Goal: Find specific page/section: Find specific page/section

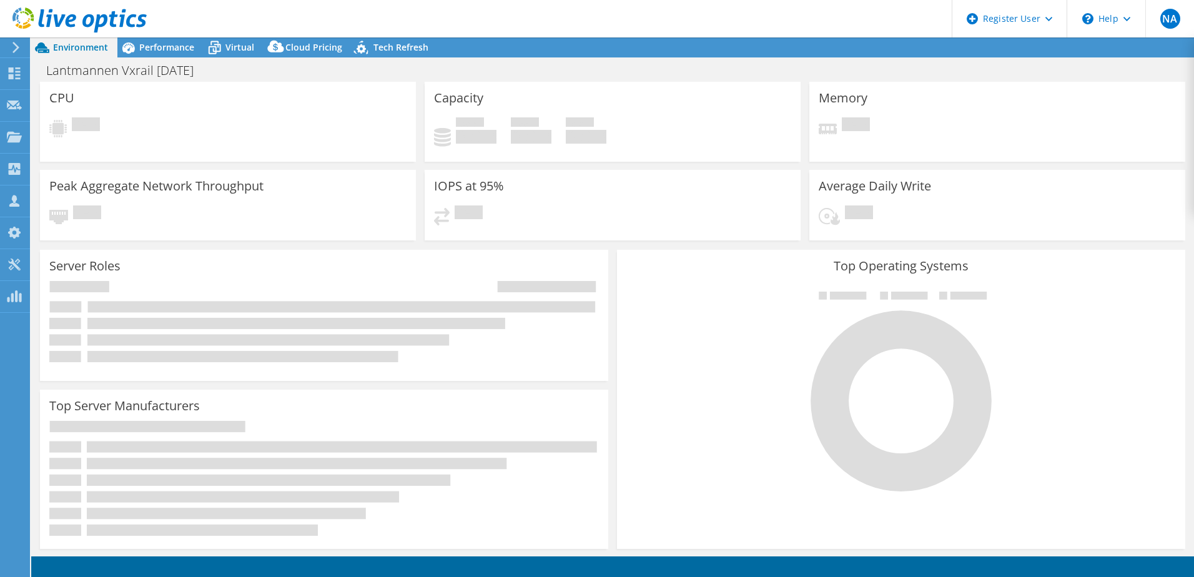
select select "EUFrankfurt"
select select "USD"
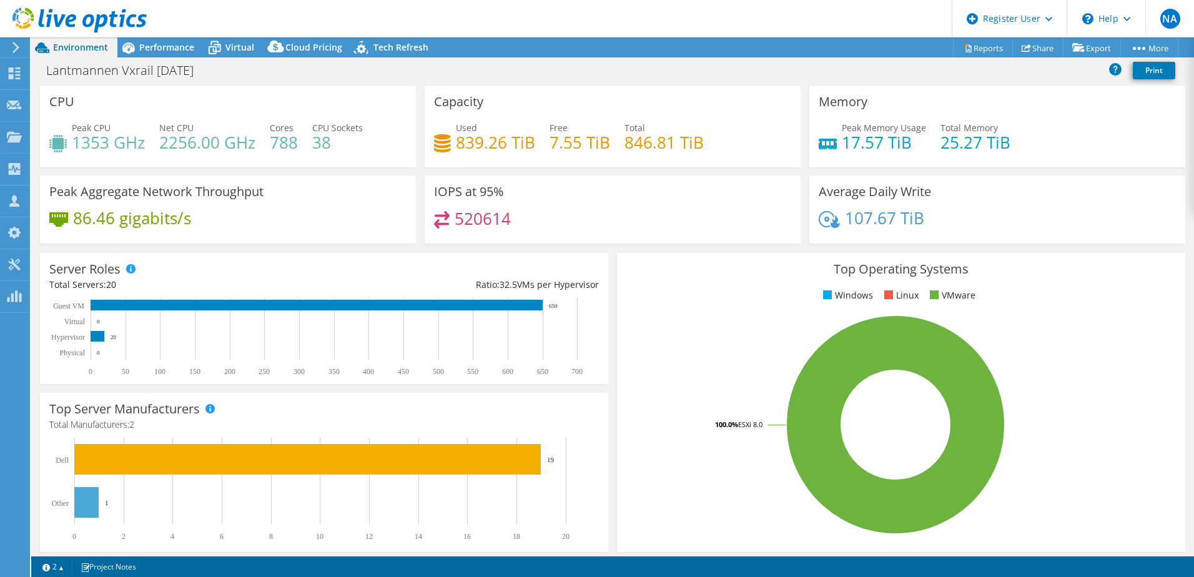
click at [16, 46] on use at bounding box center [15, 47] width 7 height 11
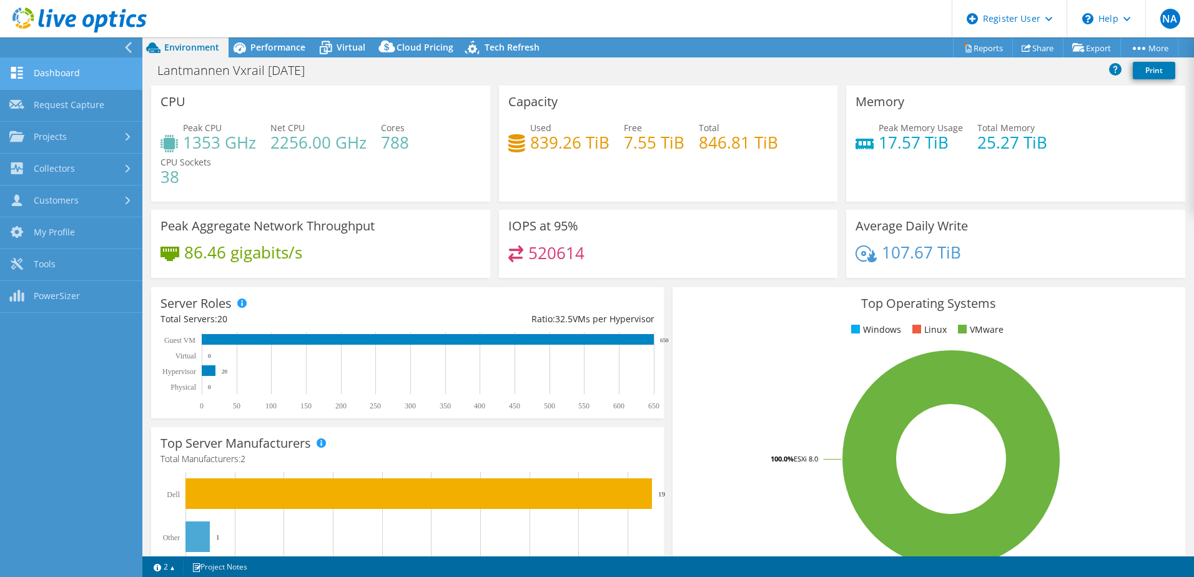
click at [61, 78] on link "Dashboard" at bounding box center [71, 74] width 142 height 32
